Goal: Ask a question

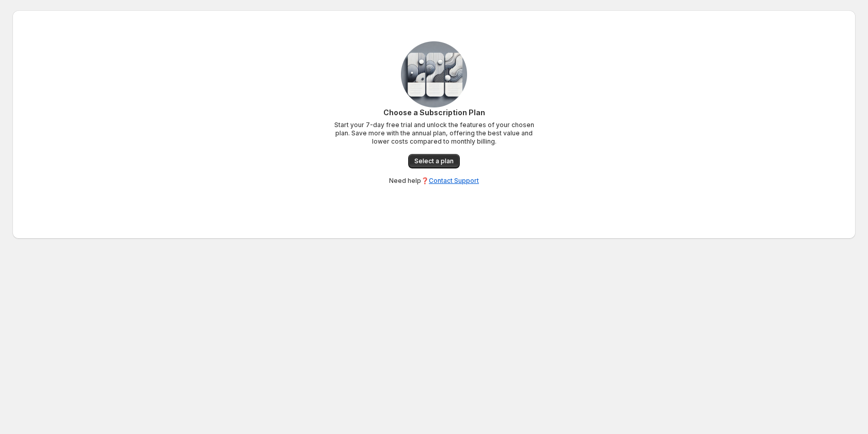
click at [434, 161] on span "Select a plan" at bounding box center [433, 161] width 39 height 8
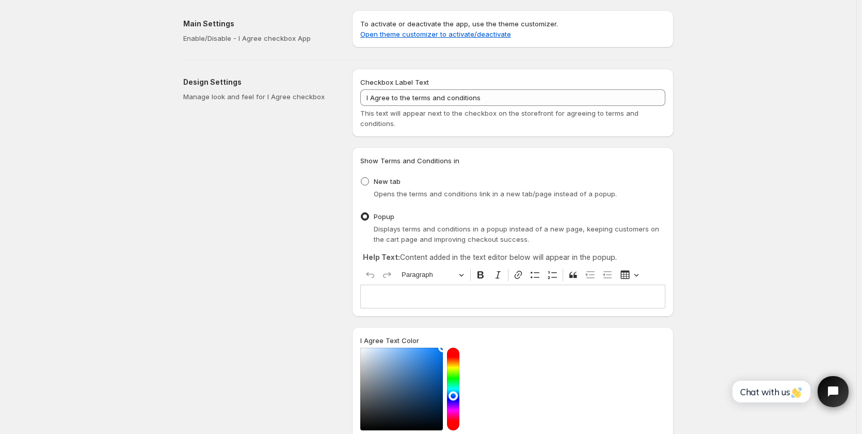
click at [376, 179] on span "New tab" at bounding box center [387, 181] width 27 height 8
click at [361, 178] on input "New tab" at bounding box center [361, 177] width 1 height 1
radio input "true"
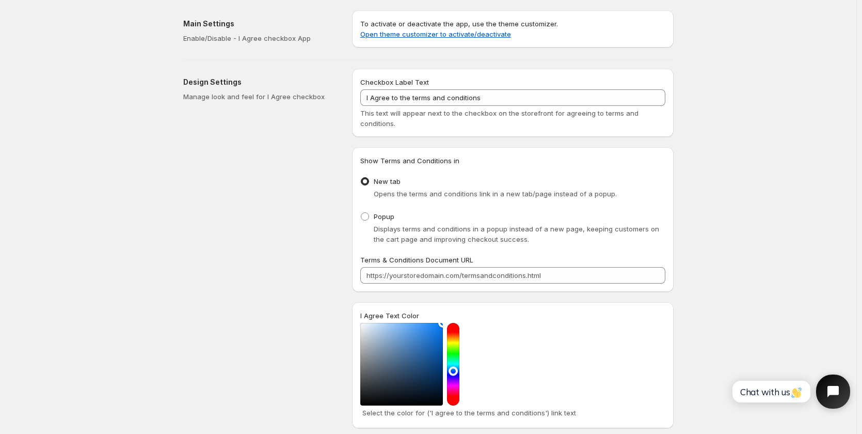
click at [835, 393] on icon "Open chat widget" at bounding box center [839, 392] width 16 height 16
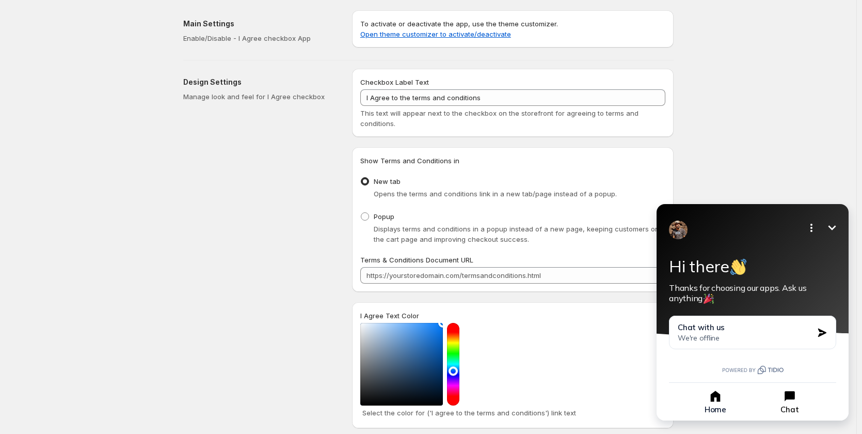
click at [787, 399] on icon "button" at bounding box center [790, 396] width 10 height 10
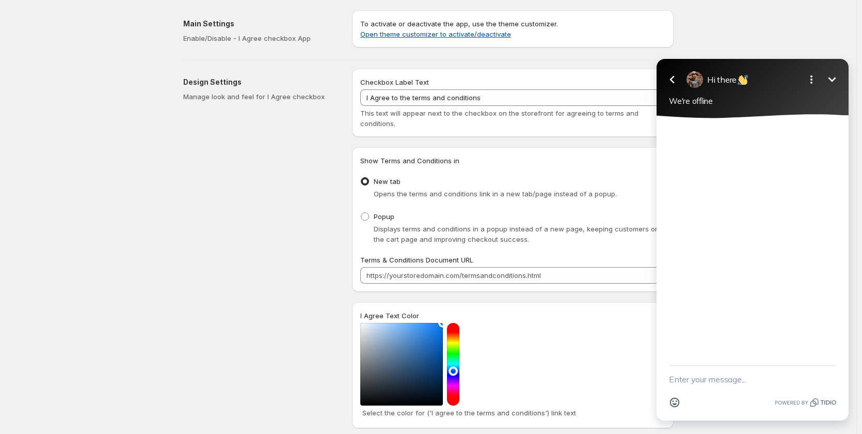
click at [708, 382] on textarea "New message" at bounding box center [752, 379] width 167 height 27
type textarea "hi"
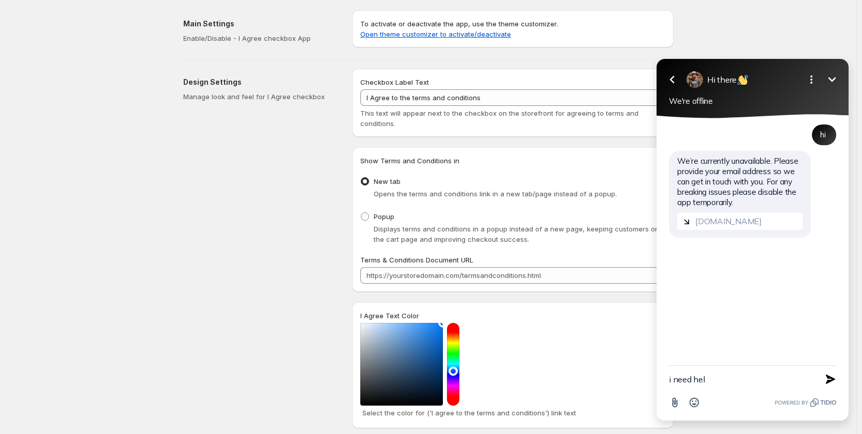
type textarea "i need help"
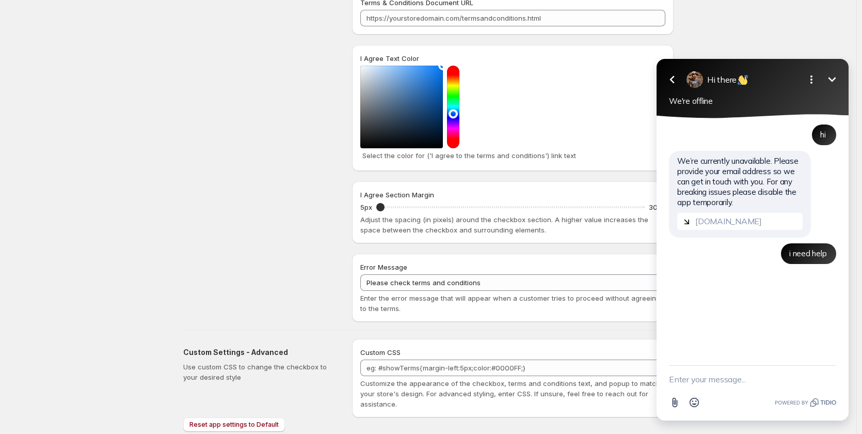
scroll to position [258, 0]
